Goal: Task Accomplishment & Management: Manage account settings

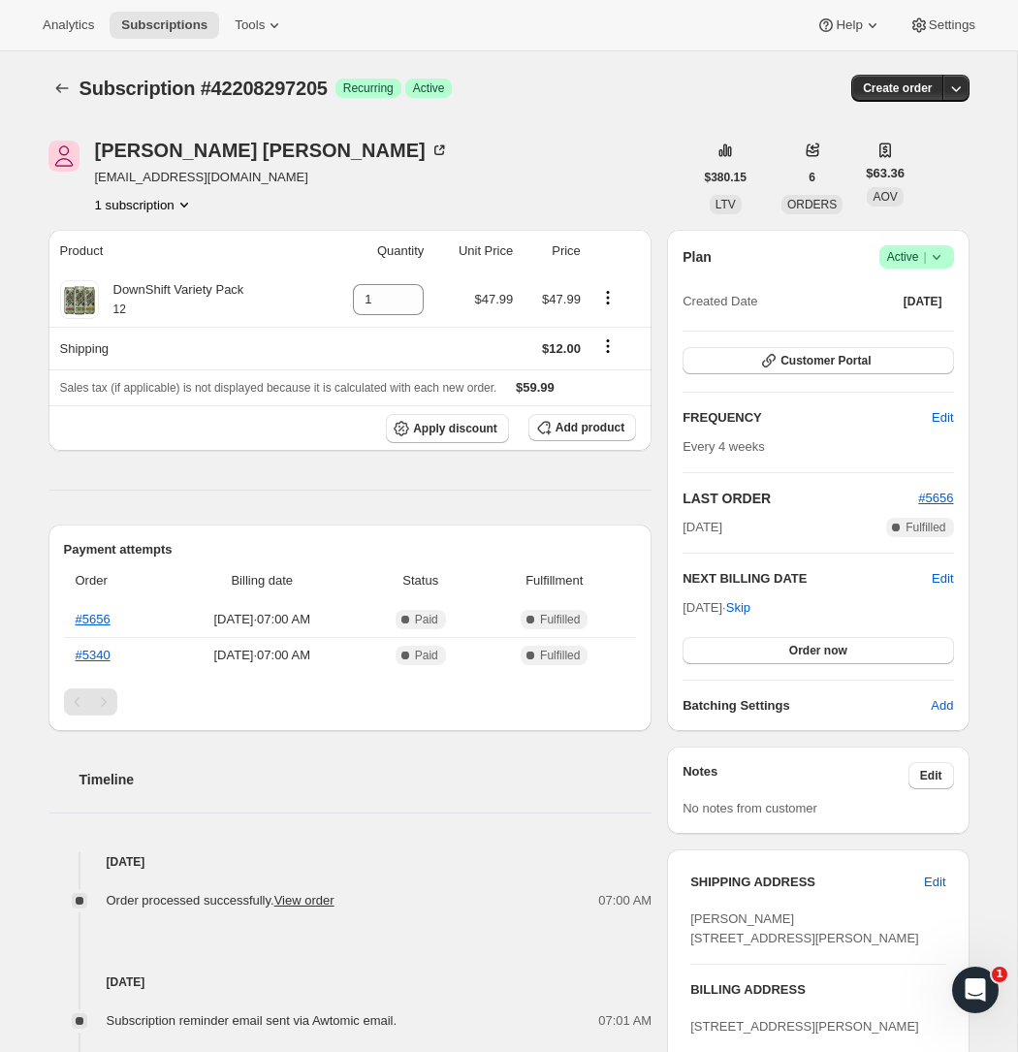
click at [941, 266] on icon at bounding box center [936, 256] width 19 height 19
click at [925, 317] on button "Cancel subscription" at bounding box center [911, 327] width 121 height 31
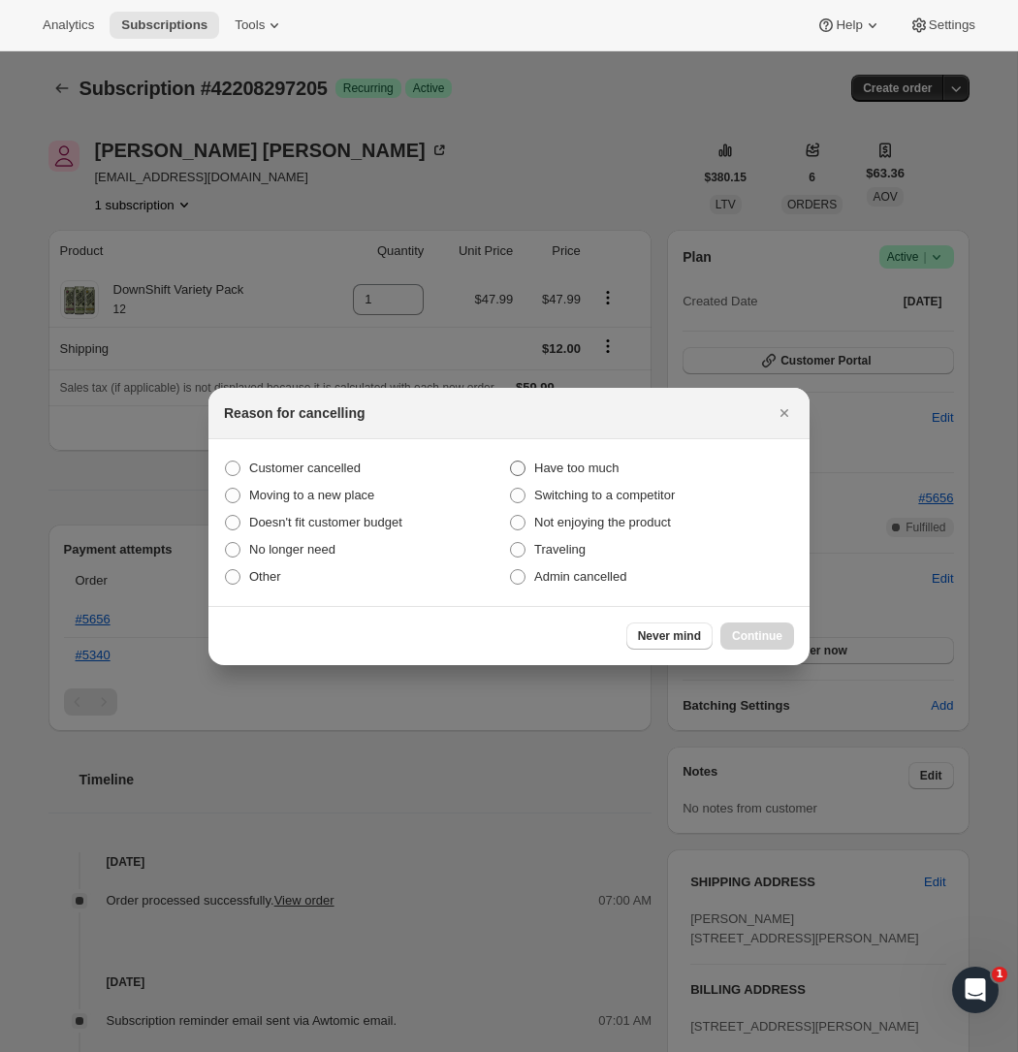
click at [553, 476] on span "Have too much" at bounding box center [576, 468] width 84 height 19
click at [511, 462] on input "Have too much" at bounding box center [510, 461] width 1 height 1
radio input "true"
click at [750, 631] on span "Continue" at bounding box center [757, 636] width 50 height 16
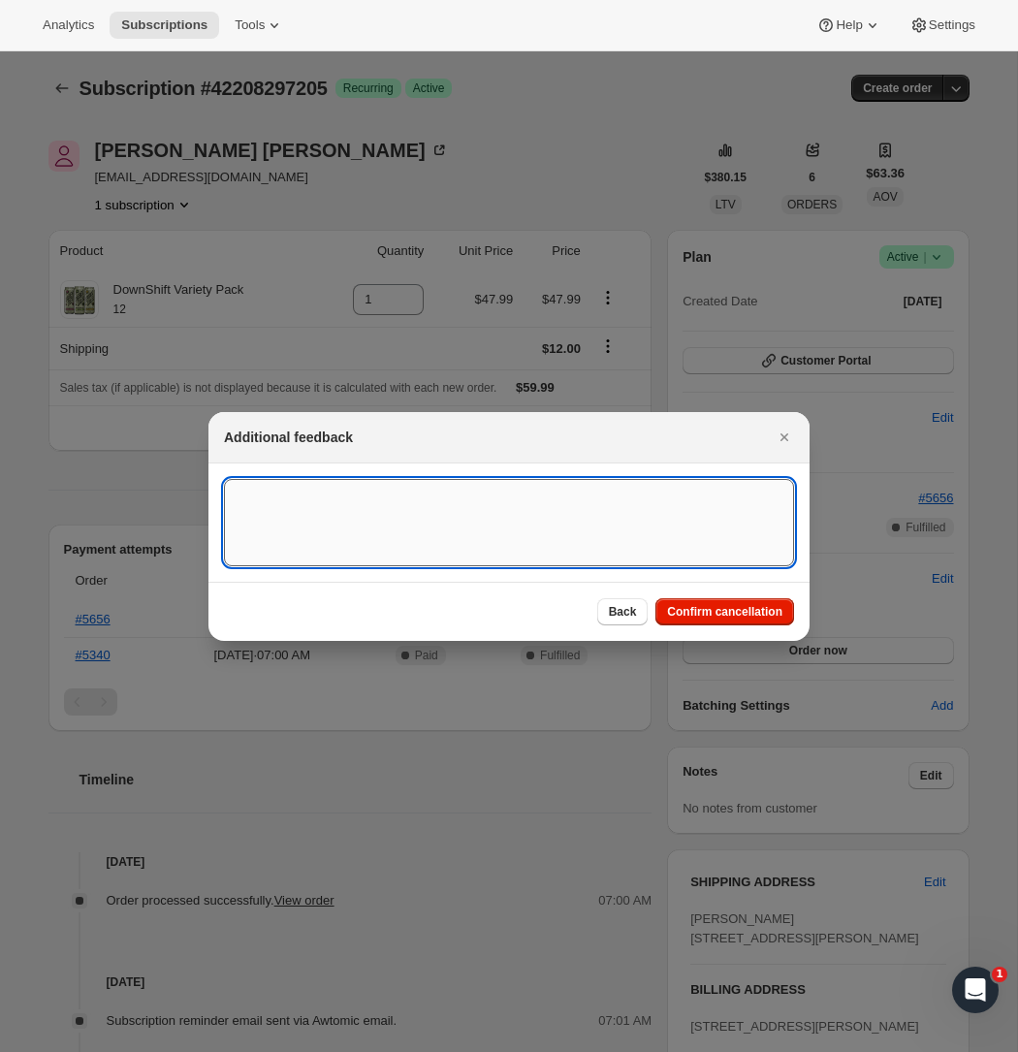
click at [478, 546] on textarea ":rbj:" at bounding box center [509, 522] width 570 height 87
paste textarea "JulieSP777 [EMAIL_ADDRESS][DOMAIN_NAME] via [DOMAIN_NAME] 10:37 AM (11 hours ag…"
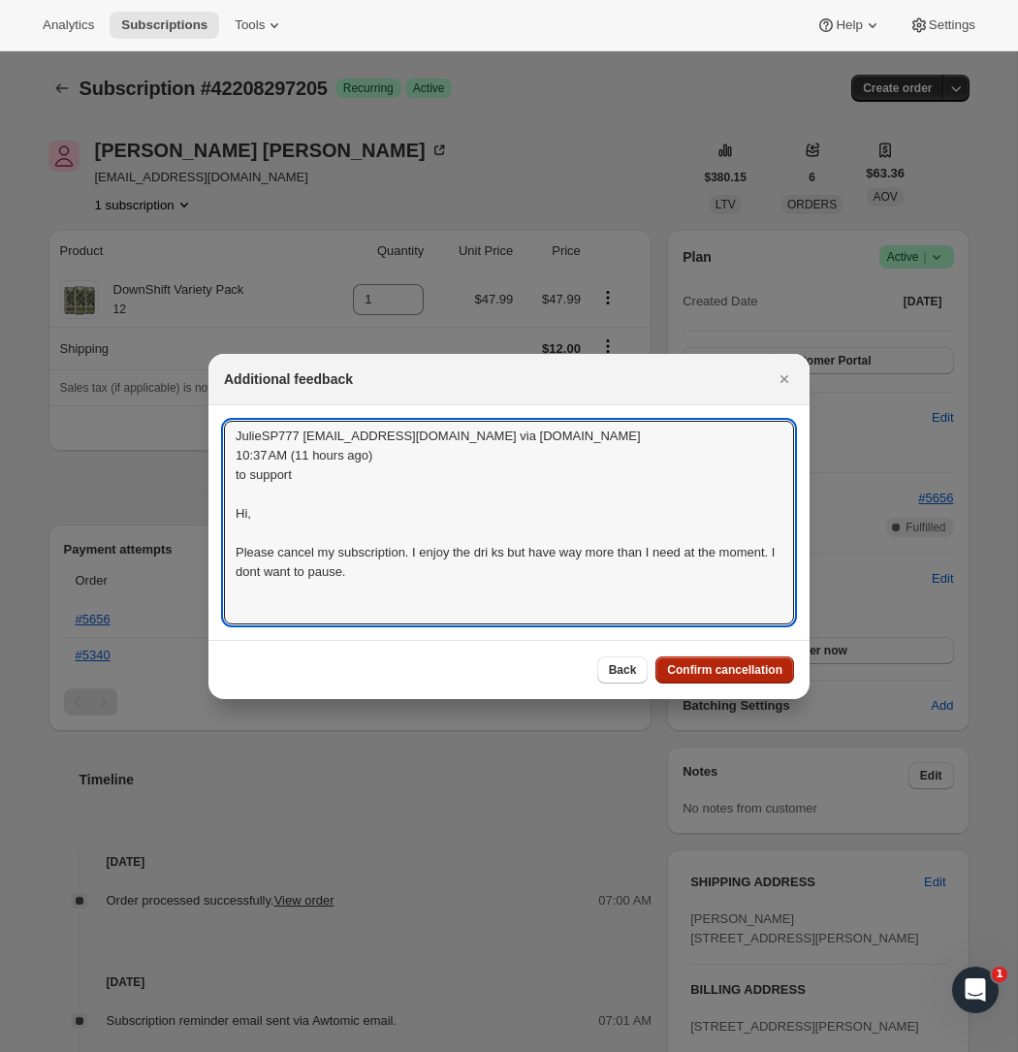
type textarea "JulieSP777 [EMAIL_ADDRESS][DOMAIN_NAME] via [DOMAIN_NAME] 10:37 AM (11 hours ag…"
click at [703, 668] on span "Confirm cancellation" at bounding box center [724, 670] width 115 height 16
